Goal: Information Seeking & Learning: Learn about a topic

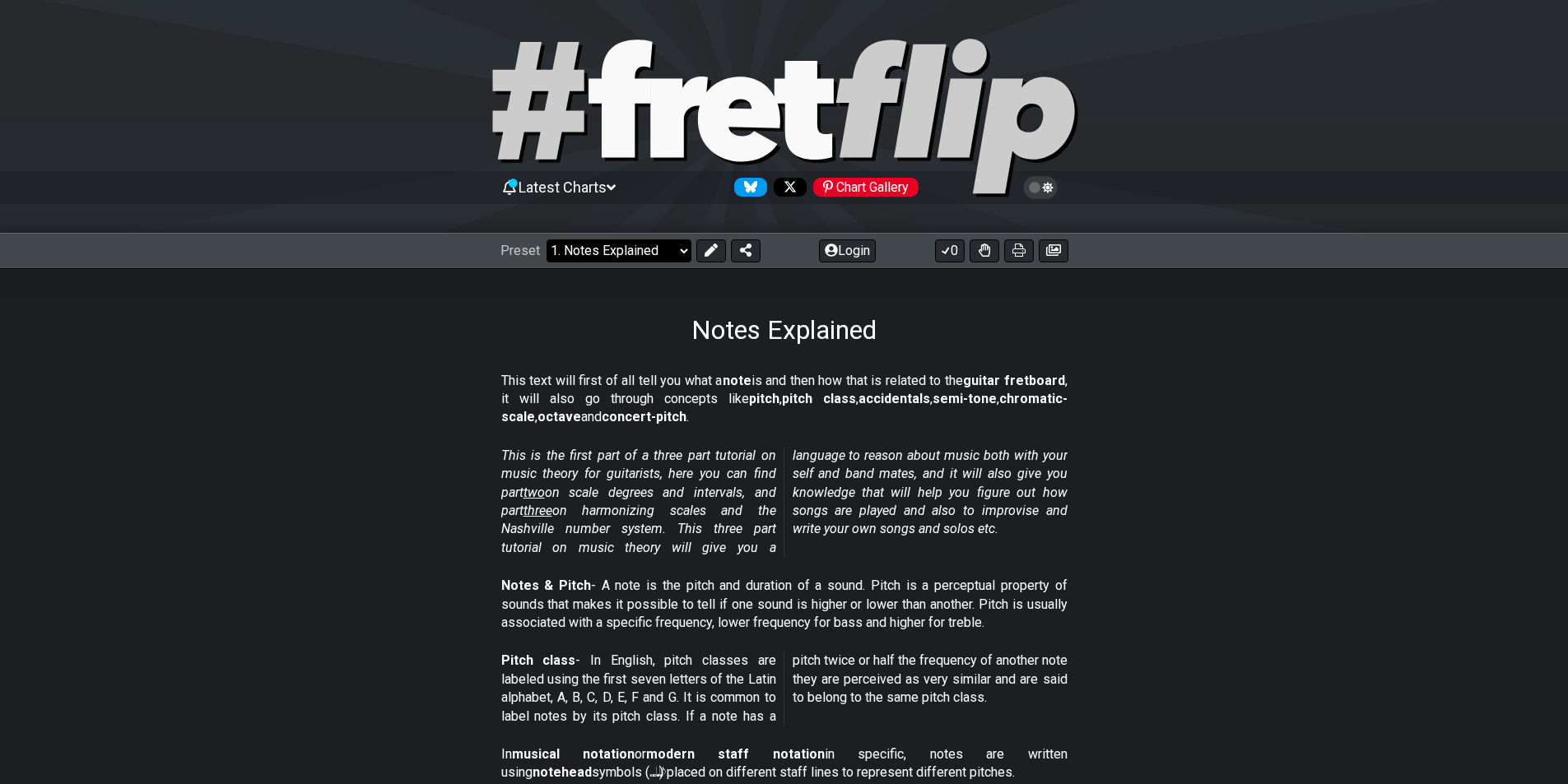
click at [680, 258] on select "Welcome to #fretflip! Initial Preset Custom Preset Minor Pentatonic Major Penta…" at bounding box center [619, 251] width 145 height 23
drag, startPoint x: 546, startPoint y: 376, endPoint x: 666, endPoint y: 379, distance: 120.0
click at [666, 379] on p "This text will first of all tell you what a note is and then how that is relate…" at bounding box center [784, 399] width 566 height 55
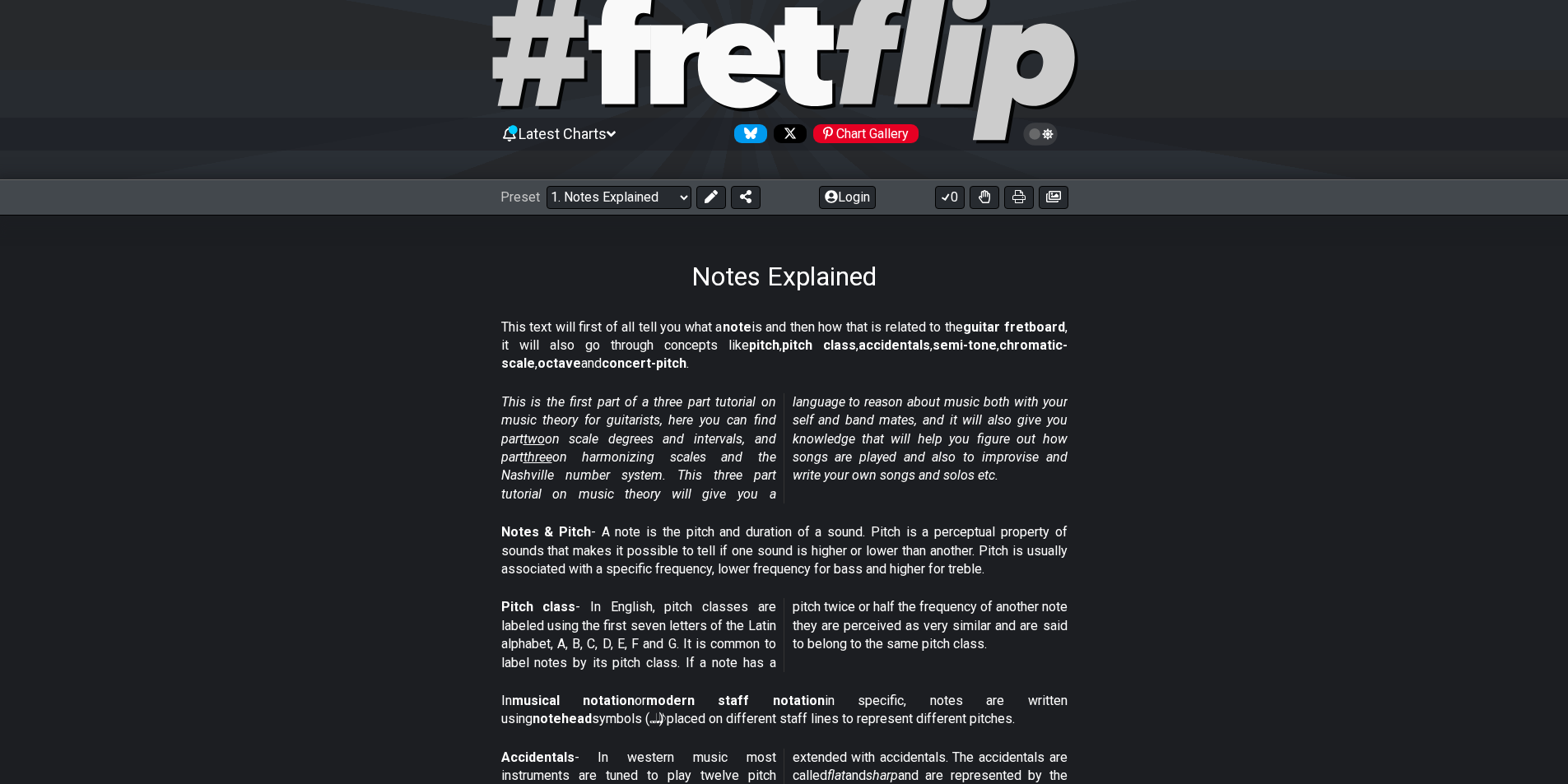
scroll to position [82, 0]
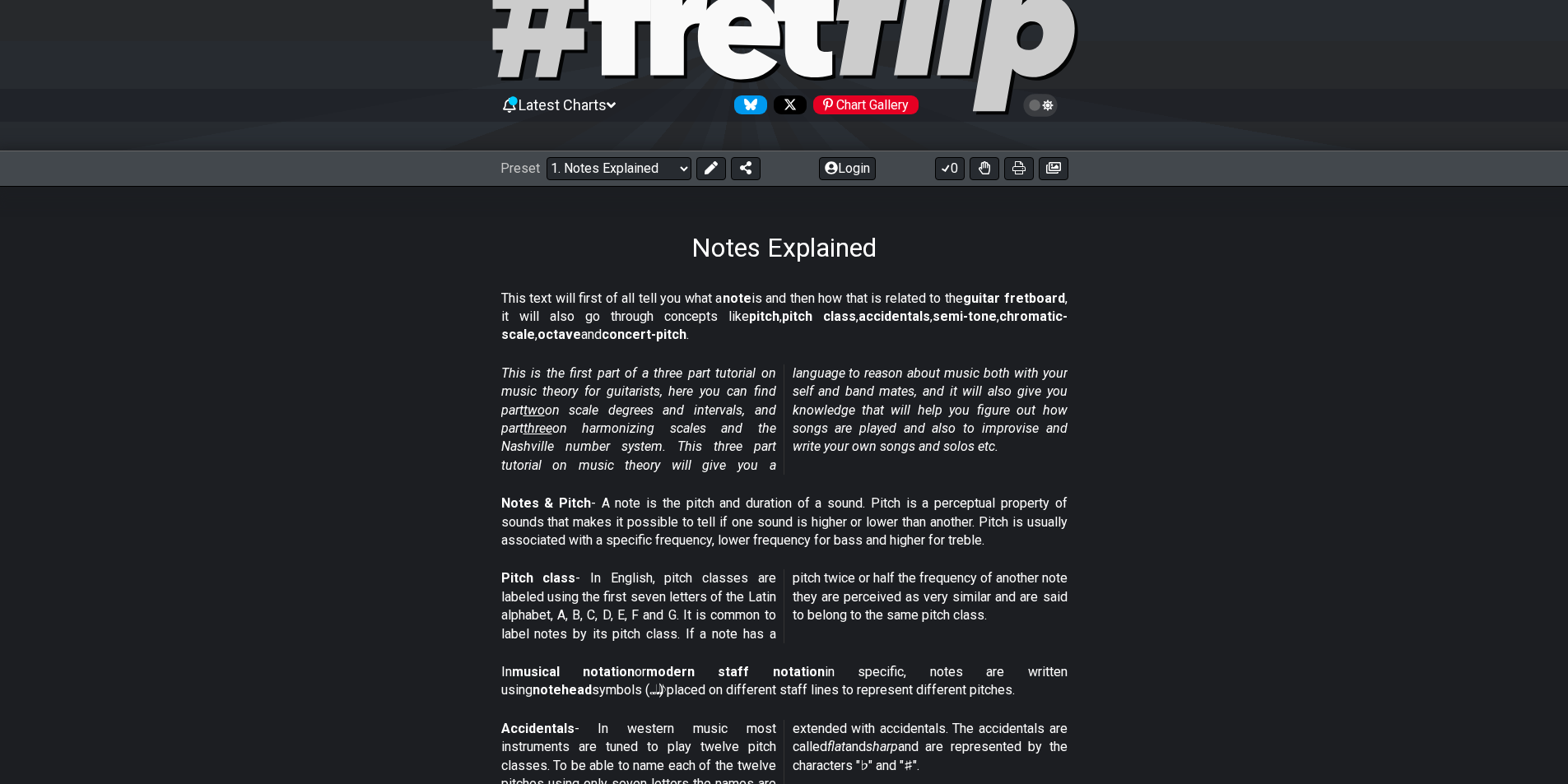
click at [367, 683] on section "In musical notation or modern staff notation in specific, notes are written usi…" at bounding box center [784, 685] width 1284 height 57
